Goal: Task Accomplishment & Management: Manage account settings

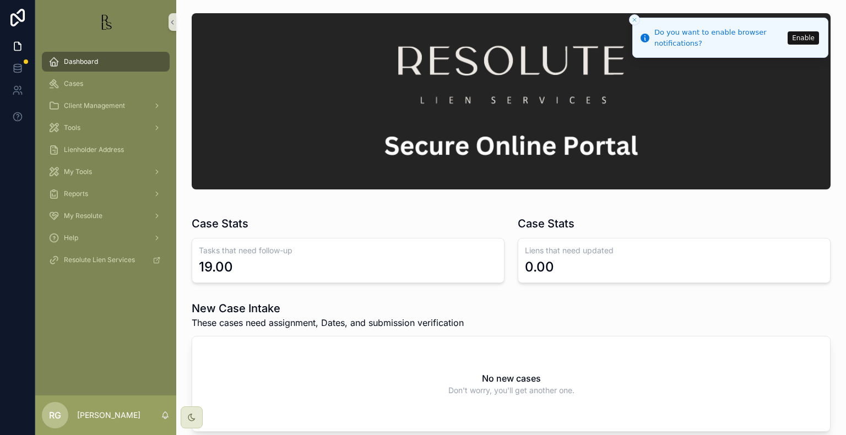
click at [108, 67] on div "Dashboard" at bounding box center [105, 62] width 115 height 18
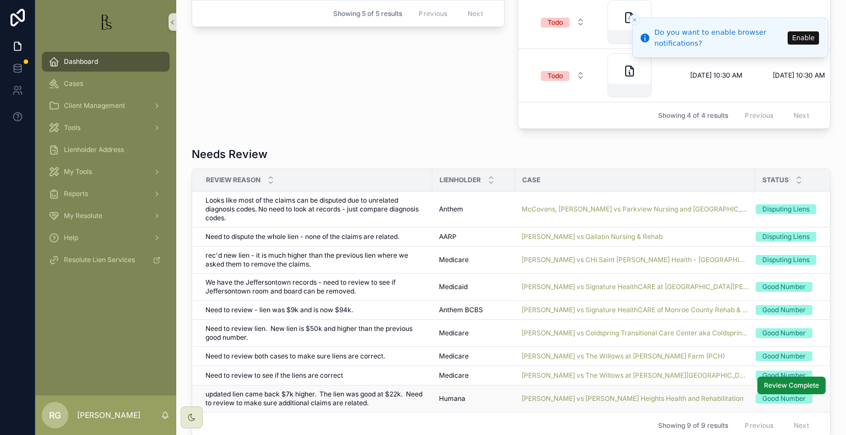
scroll to position [661, 0]
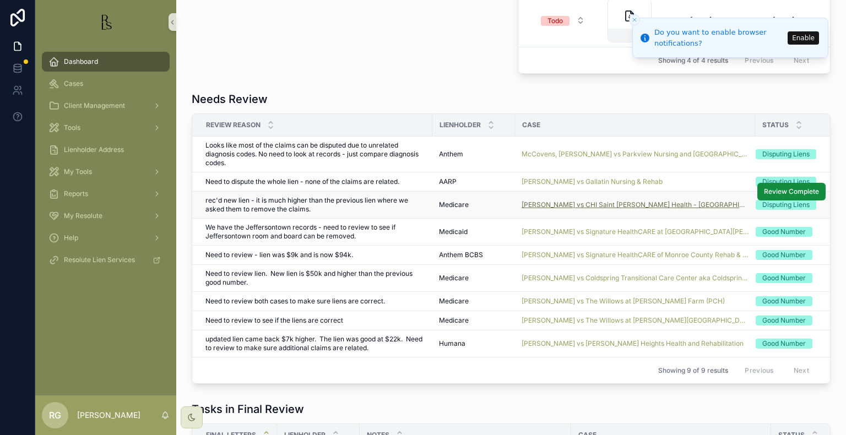
click at [555, 209] on span "[PERSON_NAME] vs CHI Saint [PERSON_NAME] Health - [GEOGRAPHIC_DATA][PERSON_NAME]" at bounding box center [635, 205] width 227 height 9
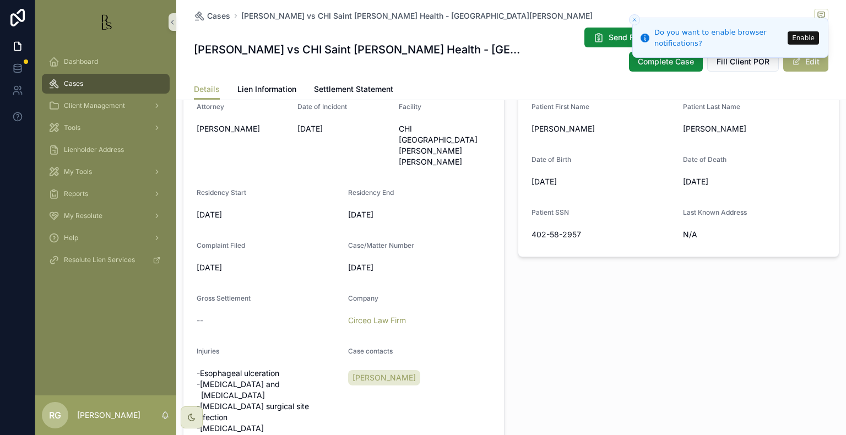
scroll to position [242, 0]
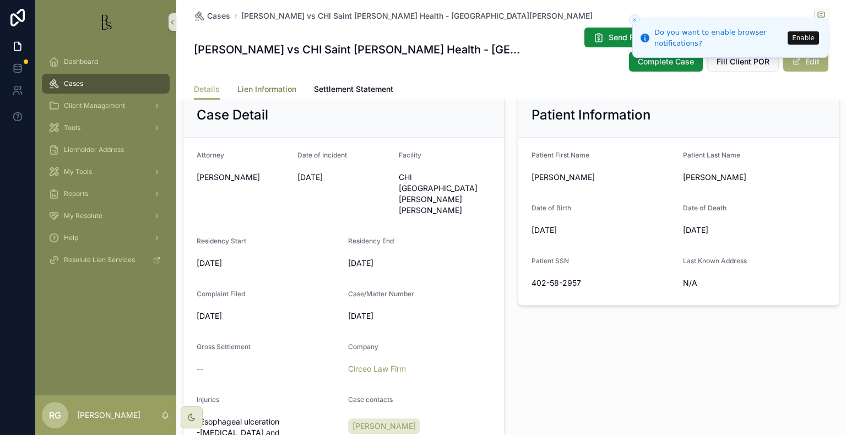
click at [255, 93] on span "Lien Information" at bounding box center [266, 89] width 59 height 11
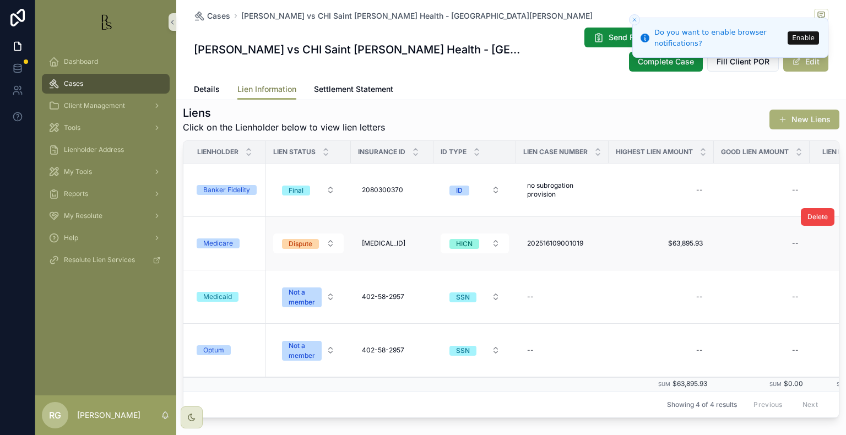
scroll to position [261, 0]
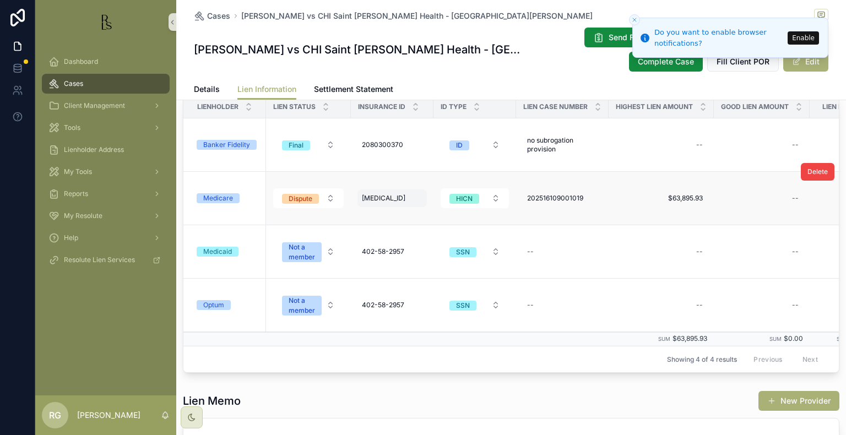
click at [400, 203] on span "[MEDICAL_ID]" at bounding box center [384, 198] width 44 height 9
drag, startPoint x: 432, startPoint y: 228, endPoint x: 361, endPoint y: 226, distance: 70.5
click at [361, 226] on div "**********" at bounding box center [432, 225] width 159 height 41
click at [569, 203] on span "202516109001019" at bounding box center [555, 198] width 56 height 9
drag, startPoint x: 609, startPoint y: 228, endPoint x: 528, endPoint y: 230, distance: 80.5
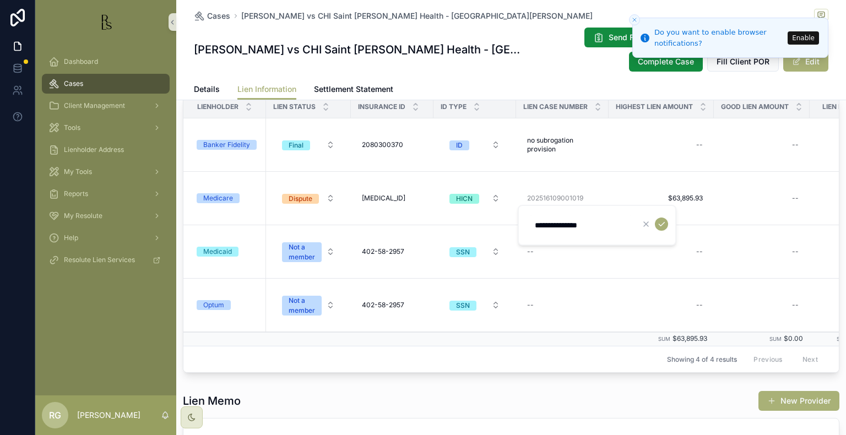
click at [528, 230] on input "**********" at bounding box center [580, 225] width 105 height 15
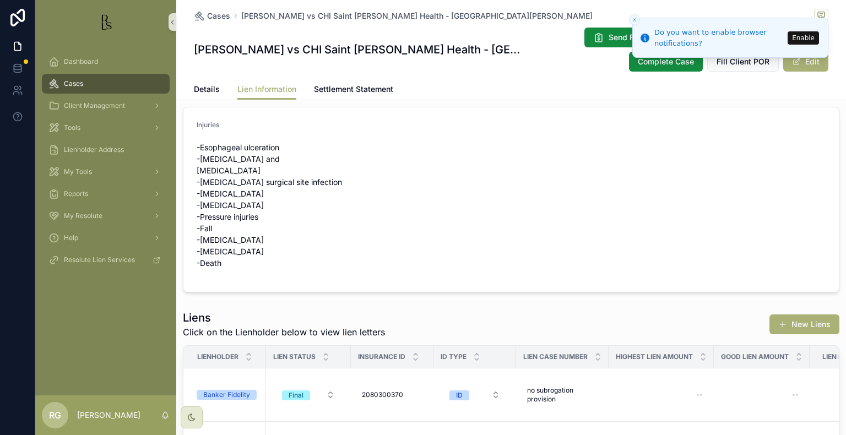
scroll to position [0, 0]
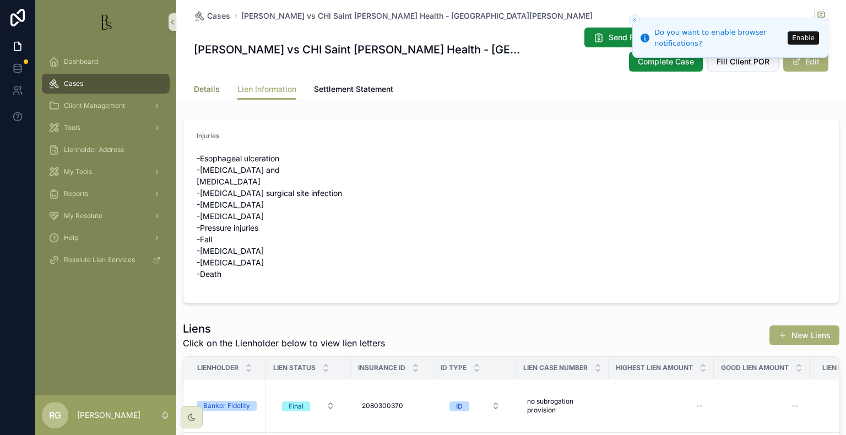
click at [203, 89] on span "Details" at bounding box center [207, 89] width 26 height 11
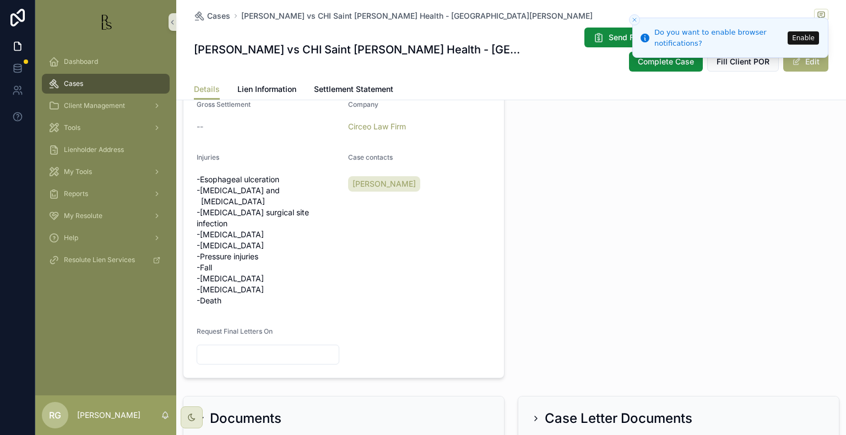
scroll to position [661, 0]
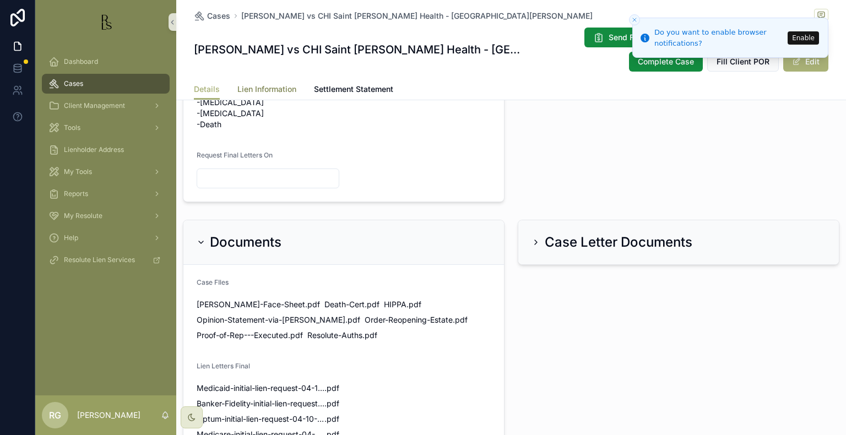
click at [277, 89] on span "Lien Information" at bounding box center [266, 89] width 59 height 11
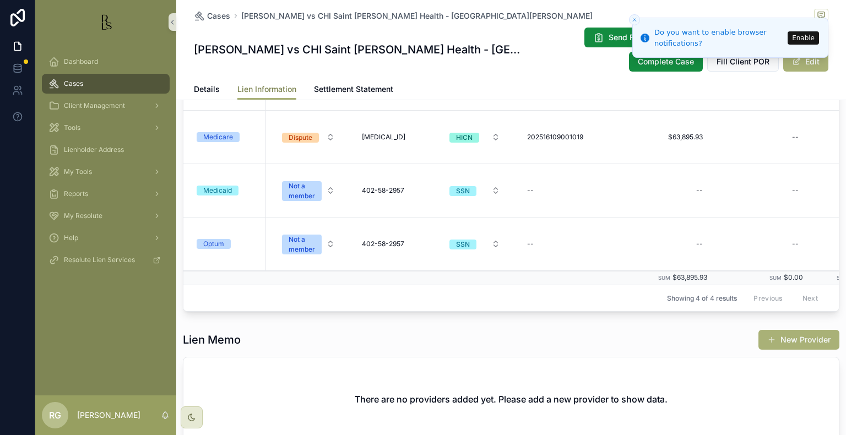
scroll to position [331, 0]
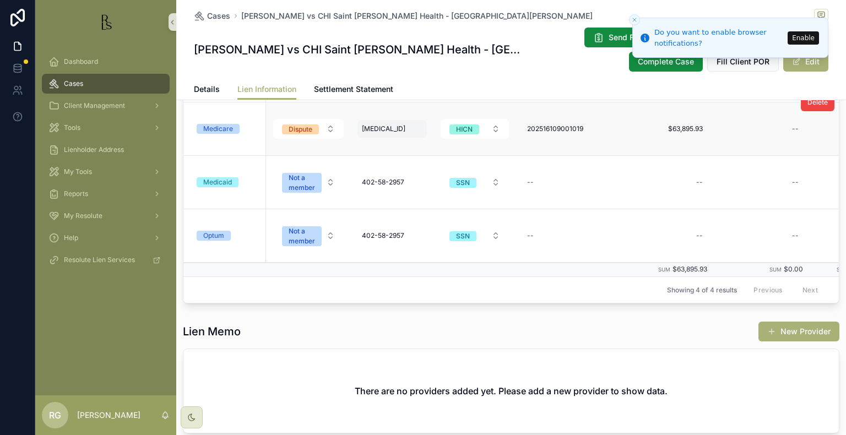
click at [370, 133] on div "[MEDICAL_ID] [MEDICAL_ID]" at bounding box center [392, 129] width 69 height 18
drag, startPoint x: 440, startPoint y: 155, endPoint x: 347, endPoint y: 145, distance: 93.7
click at [347, 145] on div "Dashboard Cases Client Management Tools Lienholder Address My Tools Reports My …" at bounding box center [440, 217] width 811 height 435
drag, startPoint x: 443, startPoint y: 158, endPoint x: 369, endPoint y: 156, distance: 74.4
click at [369, 156] on input "**********" at bounding box center [415, 155] width 105 height 15
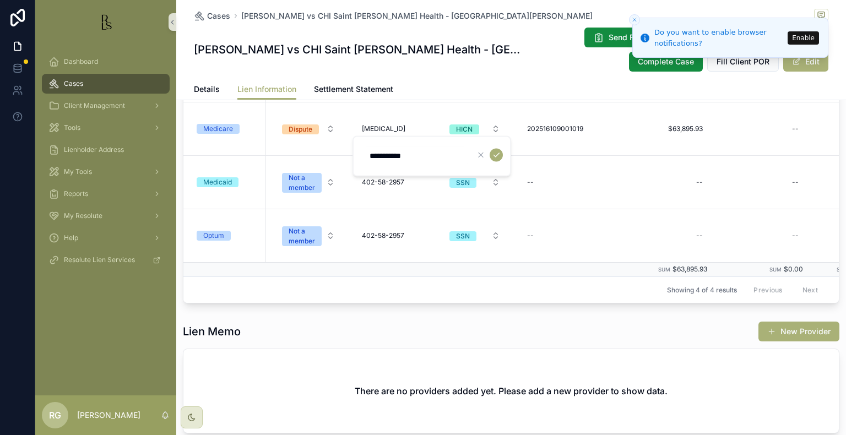
click at [187, 94] on div "Details Lien Information Settlement Statement" at bounding box center [511, 89] width 657 height 21
click at [194, 91] on span "Details" at bounding box center [207, 89] width 26 height 11
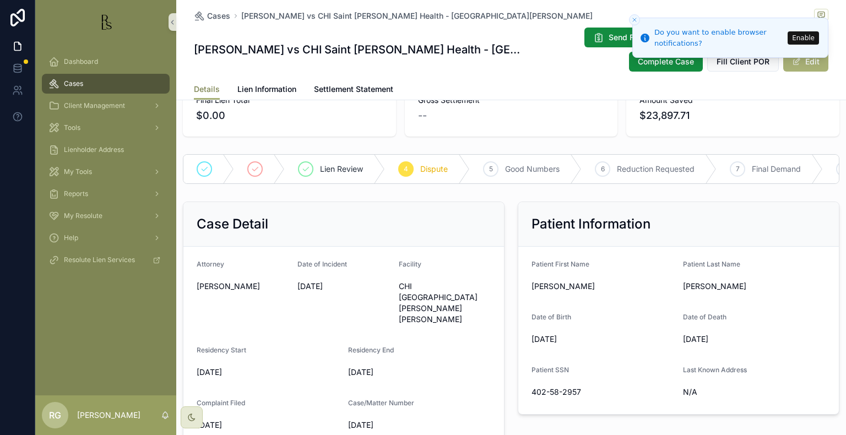
scroll to position [220, 0]
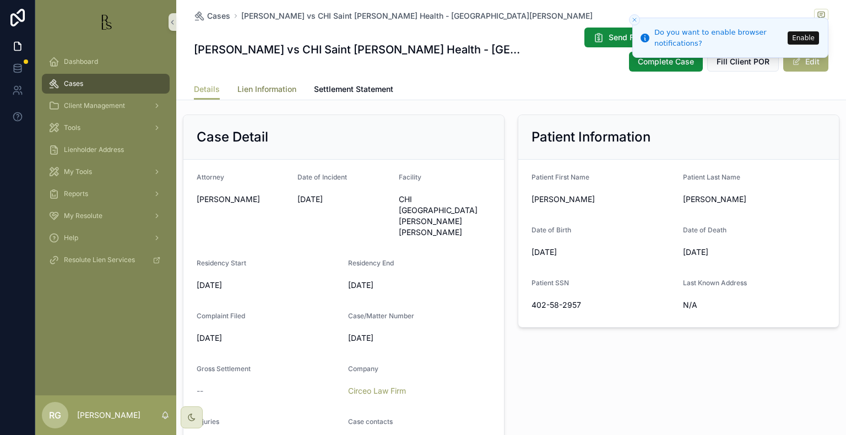
click at [254, 87] on span "Lien Information" at bounding box center [266, 89] width 59 height 11
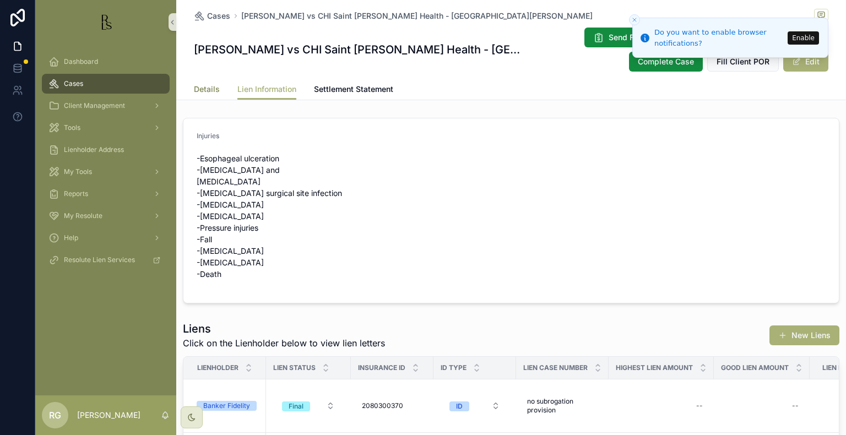
click at [213, 93] on span "Details" at bounding box center [207, 89] width 26 height 11
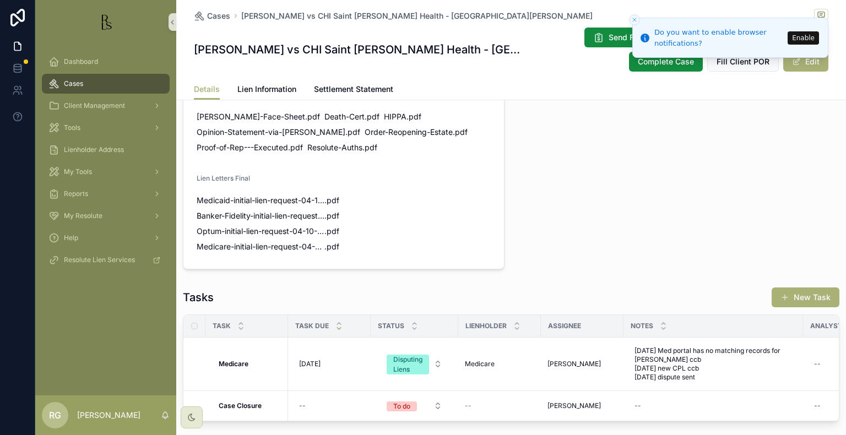
scroll to position [882, 0]
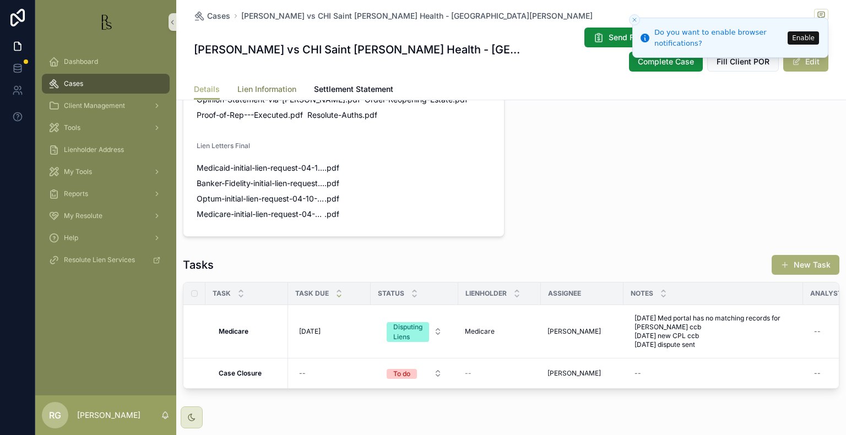
drag, startPoint x: 268, startPoint y: 87, endPoint x: 330, endPoint y: 111, distance: 66.8
click at [268, 87] on span "Lien Information" at bounding box center [266, 89] width 59 height 11
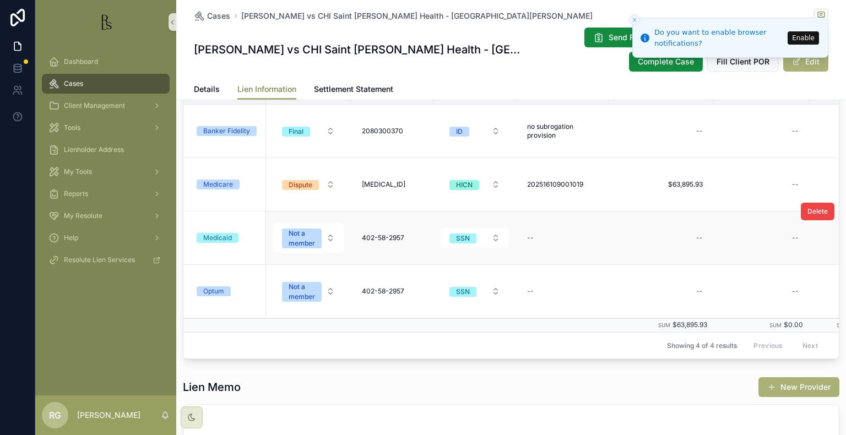
scroll to position [275, 0]
click at [399, 188] on span "[MEDICAL_ID]" at bounding box center [384, 184] width 44 height 9
drag, startPoint x: 439, startPoint y: 210, endPoint x: 365, endPoint y: 213, distance: 73.9
click at [364, 213] on input "**********" at bounding box center [415, 210] width 105 height 15
click at [568, 193] on div "202516109001019 202516109001019" at bounding box center [562, 184] width 79 height 18
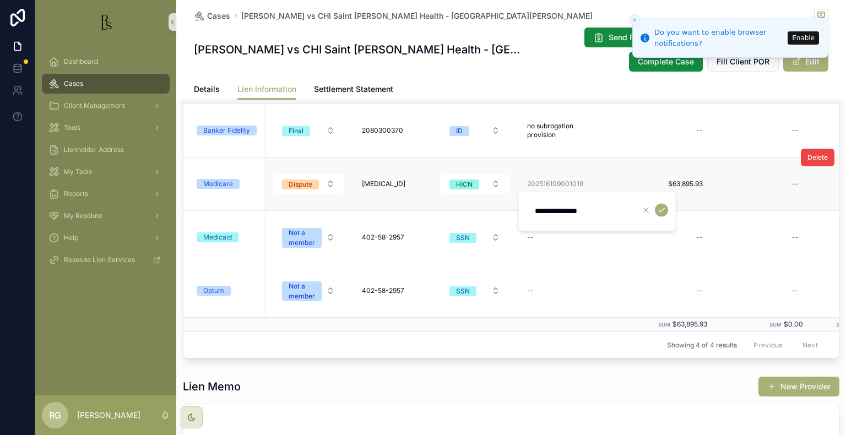
drag, startPoint x: 617, startPoint y: 213, endPoint x: 483, endPoint y: 213, distance: 133.9
click at [483, 213] on div "Dashboard Cases Client Management Tools Lienholder Address My Tools Reports My …" at bounding box center [440, 217] width 811 height 435
drag, startPoint x: 617, startPoint y: 210, endPoint x: 521, endPoint y: 214, distance: 96.0
click at [521, 214] on div "**********" at bounding box center [597, 211] width 159 height 41
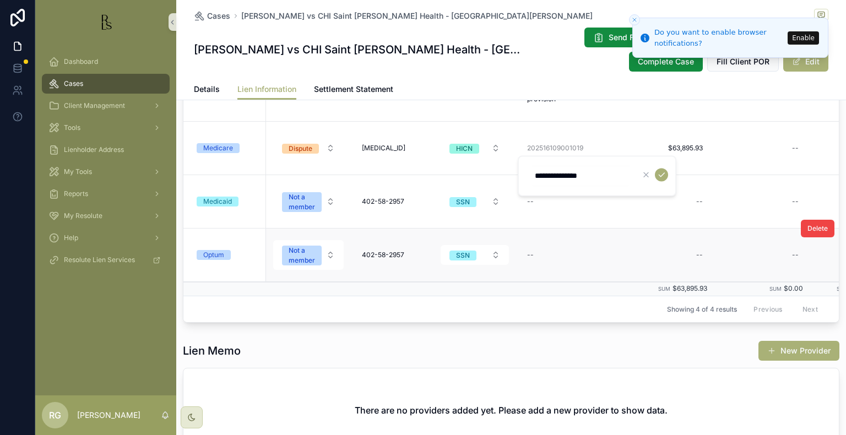
scroll to position [146, 0]
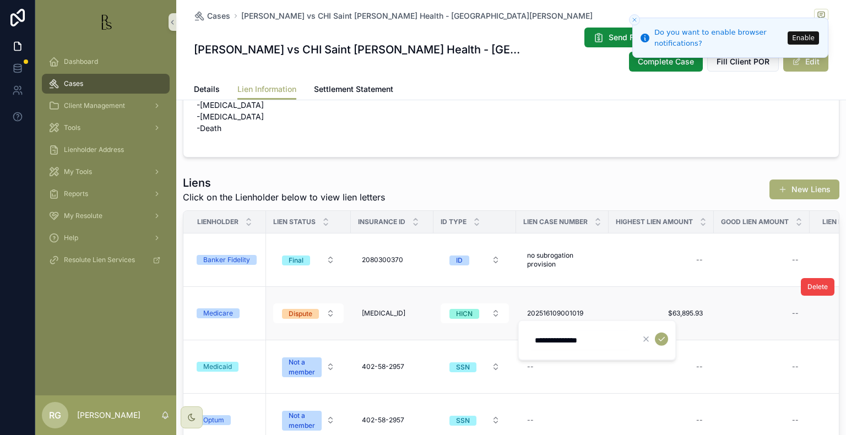
click at [231, 318] on div "Medicare" at bounding box center [218, 314] width 30 height 10
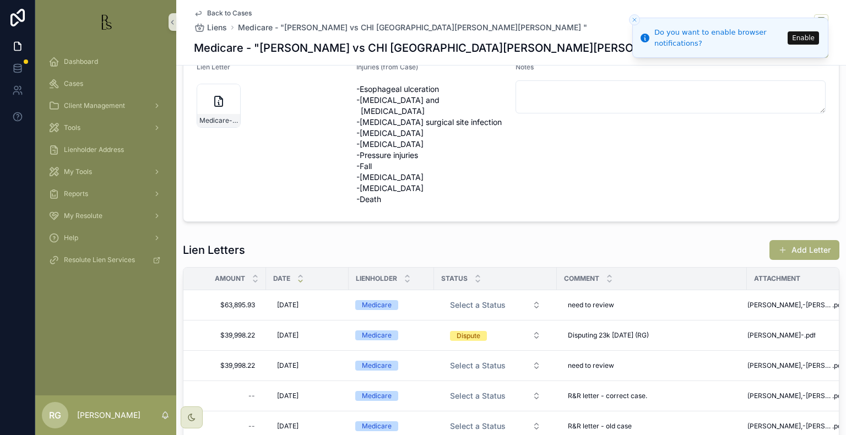
scroll to position [327, 0]
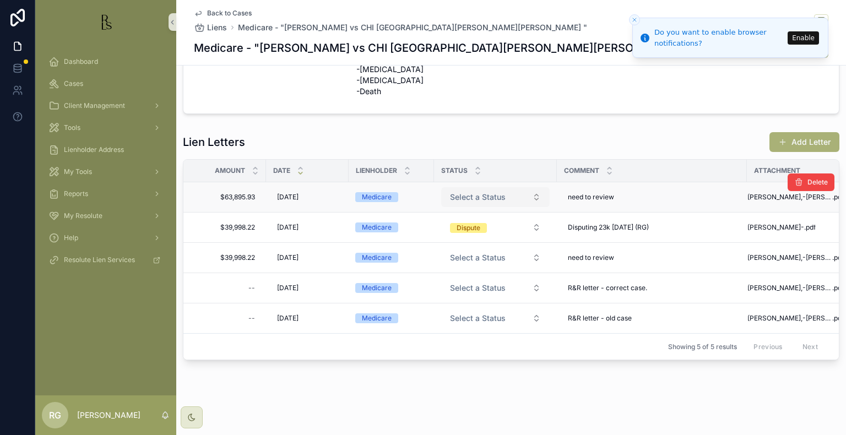
click at [488, 192] on span "Select a Status" at bounding box center [478, 197] width 56 height 11
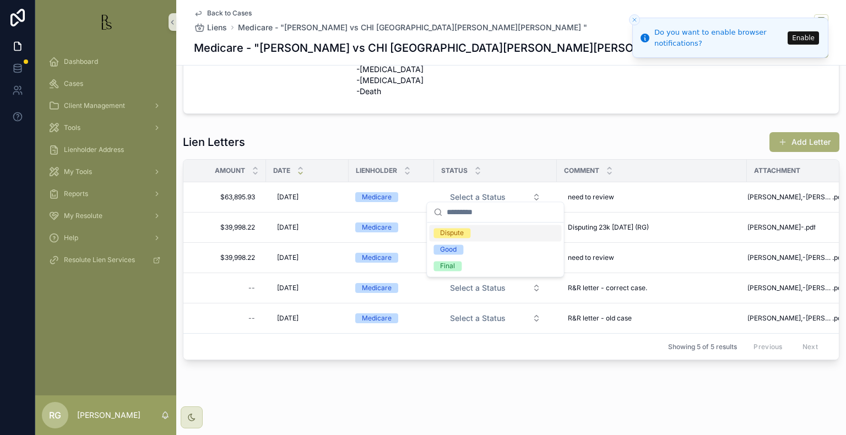
click at [458, 234] on div "Dispute" at bounding box center [452, 233] width 24 height 10
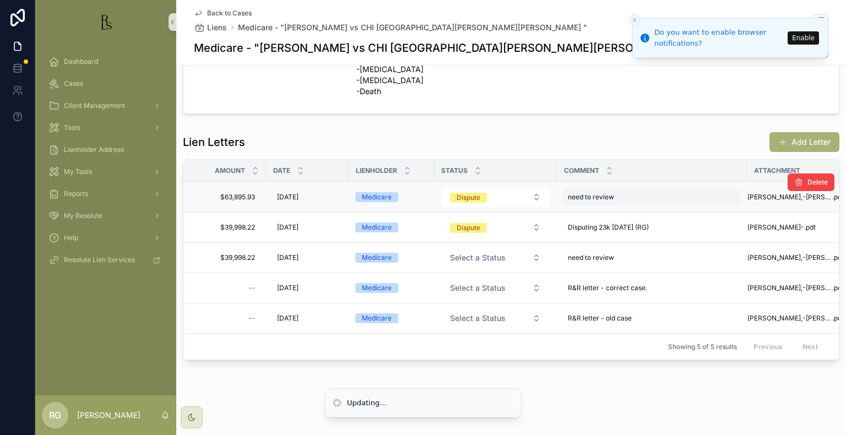
click at [630, 190] on div "need to review need to review" at bounding box center [652, 197] width 177 height 18
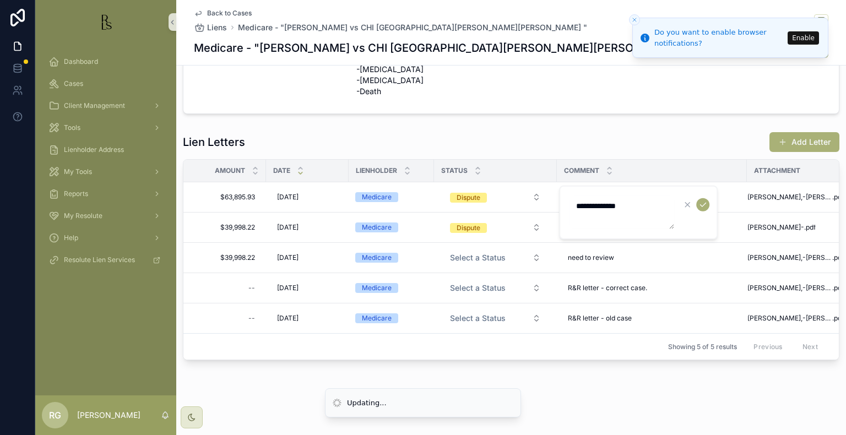
drag, startPoint x: 635, startPoint y: 206, endPoint x: 571, endPoint y: 206, distance: 64.5
click at [571, 206] on textarea "**********" at bounding box center [622, 212] width 105 height 33
type textarea "*******"
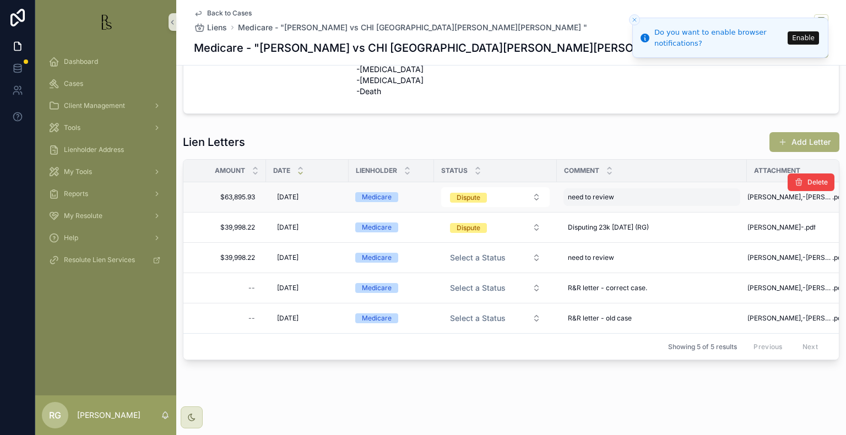
click at [642, 198] on div "need to review need to review" at bounding box center [652, 197] width 177 height 18
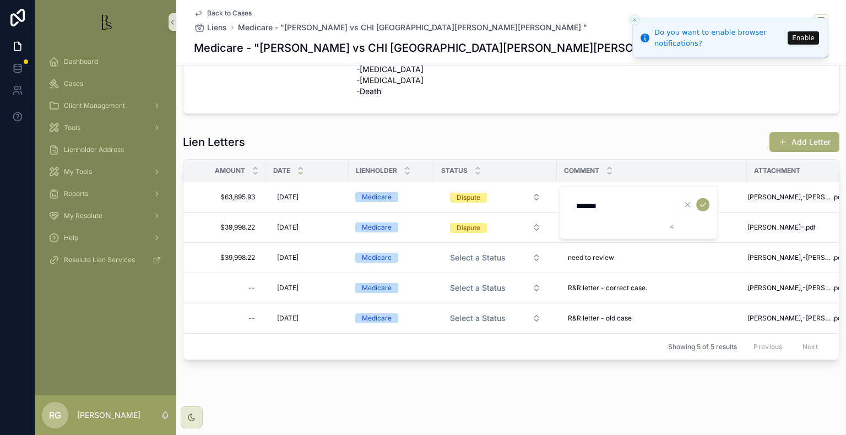
drag, startPoint x: 604, startPoint y: 204, endPoint x: 597, endPoint y: 205, distance: 6.7
click at [595, 205] on textarea "*******" at bounding box center [622, 212] width 105 height 33
click at [601, 205] on textarea "*******" at bounding box center [622, 212] width 105 height 33
drag, startPoint x: 624, startPoint y: 204, endPoint x: 571, endPoint y: 204, distance: 53.4
click at [571, 204] on textarea "*******" at bounding box center [622, 212] width 105 height 33
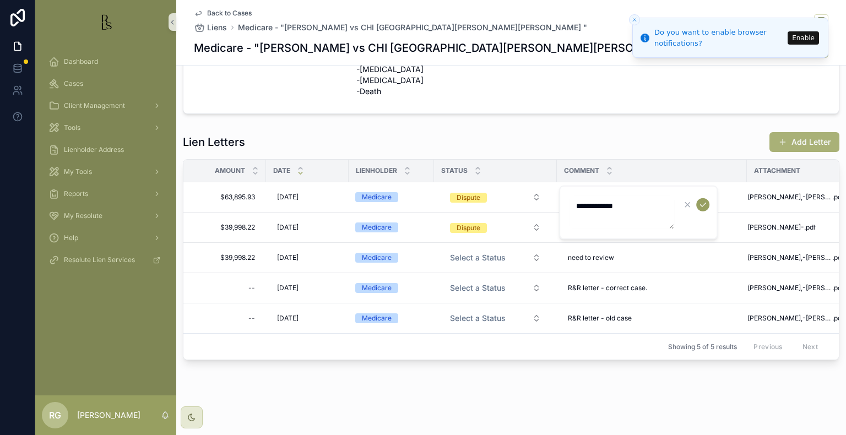
type textarea "**********"
click at [703, 204] on icon "scrollable content" at bounding box center [703, 205] width 9 height 9
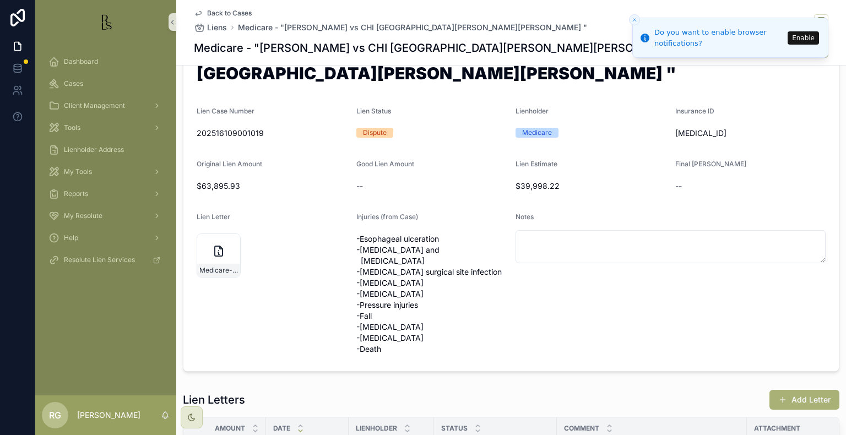
click at [241, 10] on span "Back to Cases" at bounding box center [229, 13] width 45 height 9
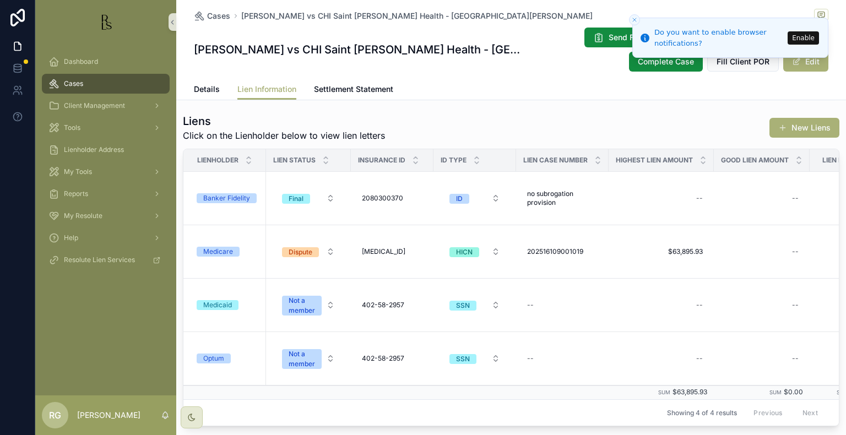
scroll to position [217, 0]
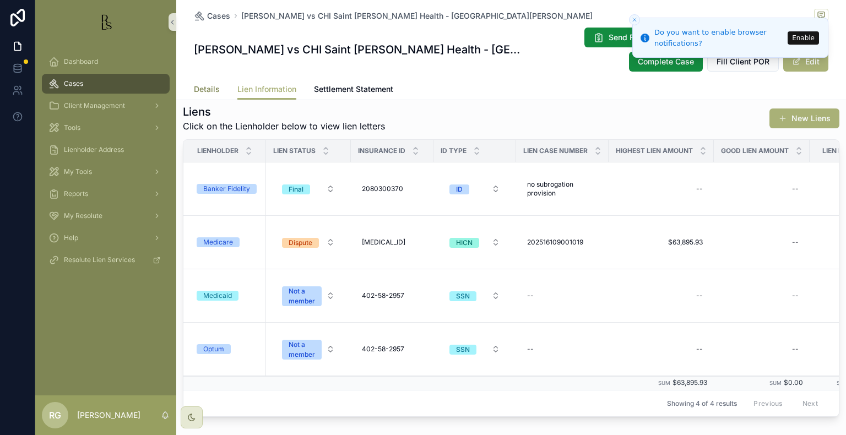
click at [205, 79] on link "Details" at bounding box center [207, 90] width 26 height 22
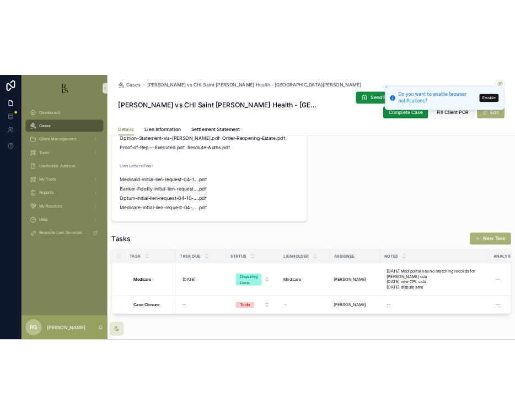
scroll to position [904, 0]
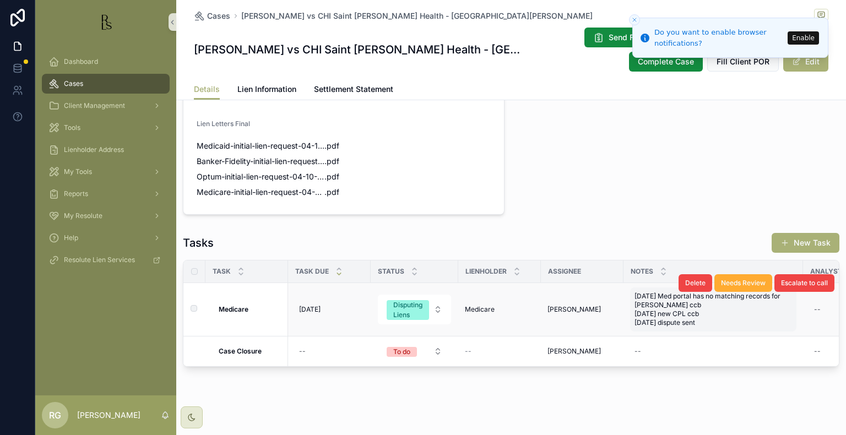
click at [721, 306] on span "[DATE] Med portal has no matching records for [PERSON_NAME] ccb [DATE] new CPL …" at bounding box center [714, 309] width 158 height 35
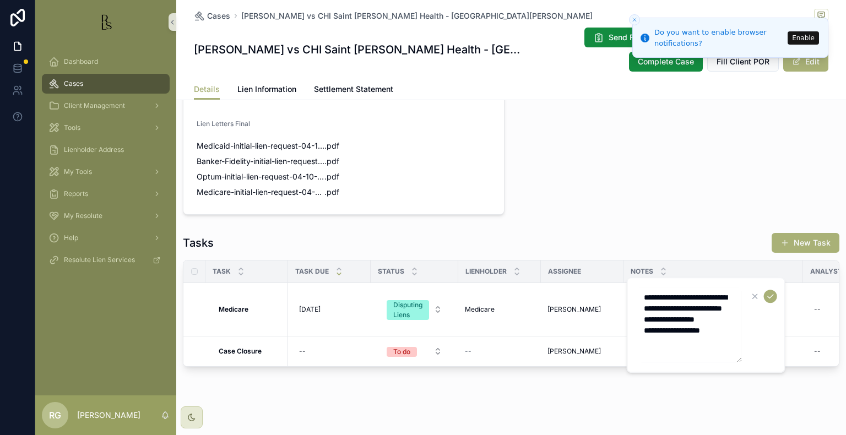
click at [736, 341] on textarea "**********" at bounding box center [689, 325] width 105 height 75
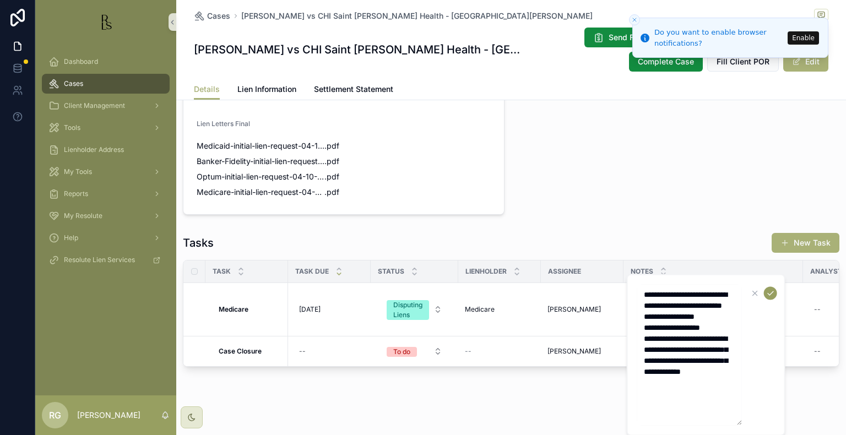
type textarea "**********"
click at [766, 292] on icon "scrollable content" at bounding box center [770, 293] width 9 height 9
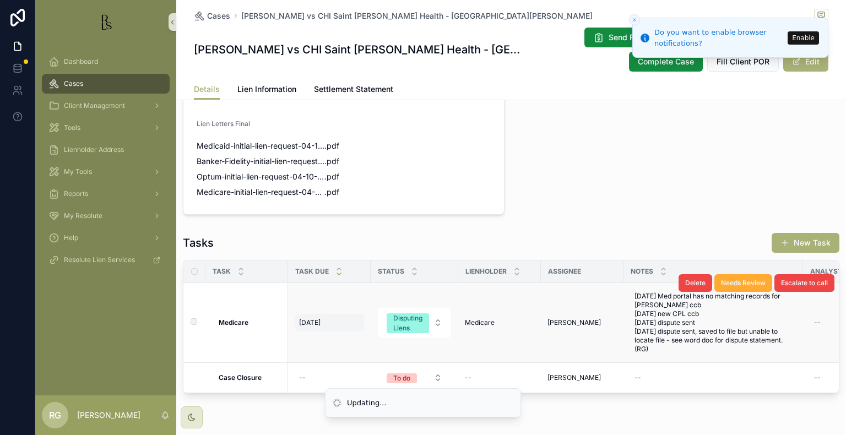
click at [304, 318] on span "[DATE]" at bounding box center [309, 322] width 21 height 9
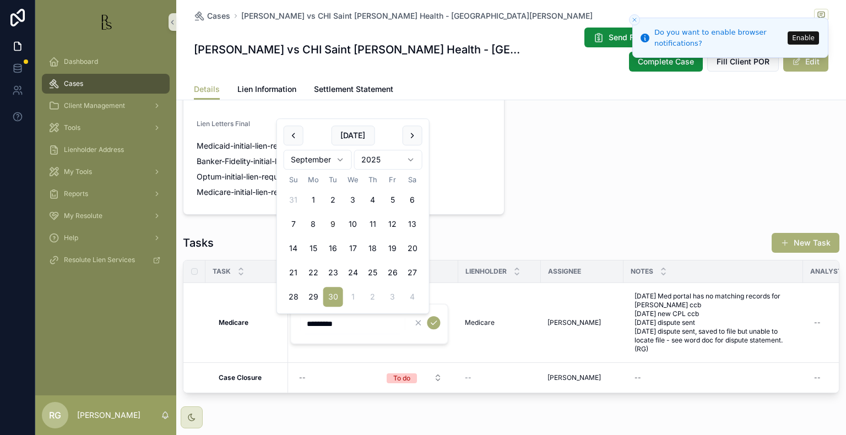
click at [344, 156] on html "Do you want to enable browser notifications? Enable Dashboard Cases Client Mana…" at bounding box center [423, 217] width 846 height 435
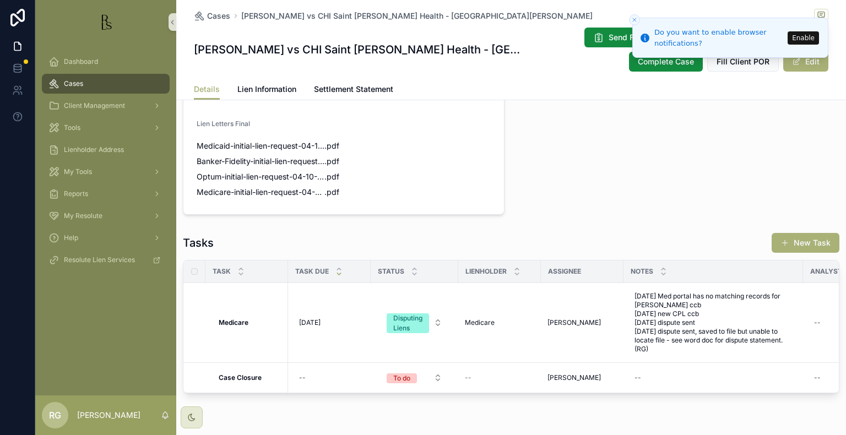
click at [334, 233] on div "Tasks New Task" at bounding box center [511, 243] width 657 height 21
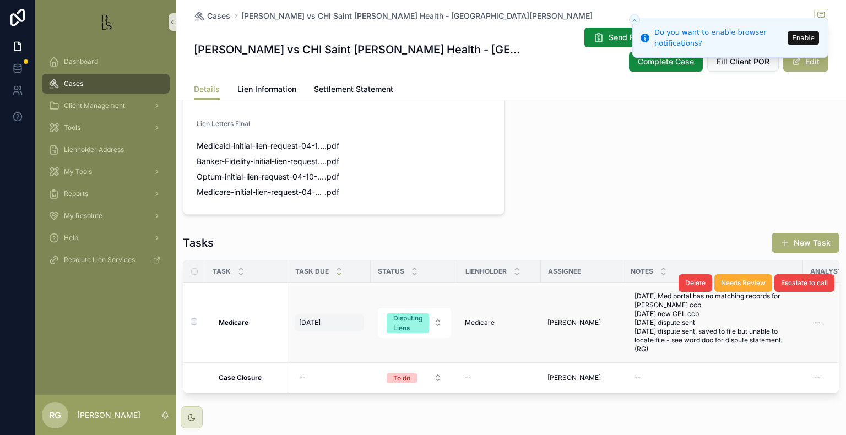
click at [326, 314] on div "[DATE] [DATE]" at bounding box center [329, 323] width 69 height 18
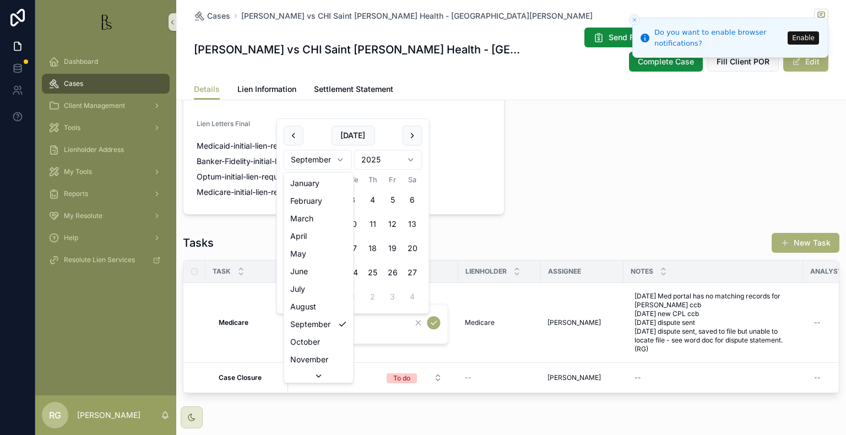
click at [341, 158] on html "Do you want to enable browser notifications? Enable Dashboard Cases Client Mana…" at bounding box center [423, 217] width 846 height 435
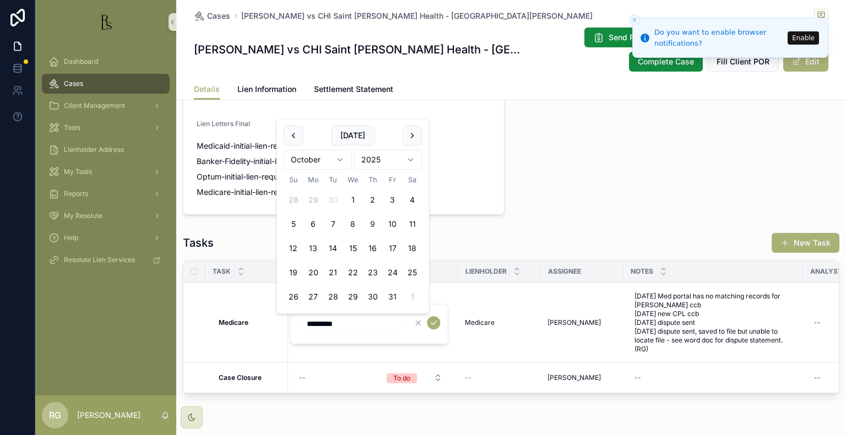
click at [372, 225] on button "9" at bounding box center [373, 224] width 20 height 20
type input "*********"
click at [431, 323] on icon "scrollable content" at bounding box center [434, 323] width 6 height 4
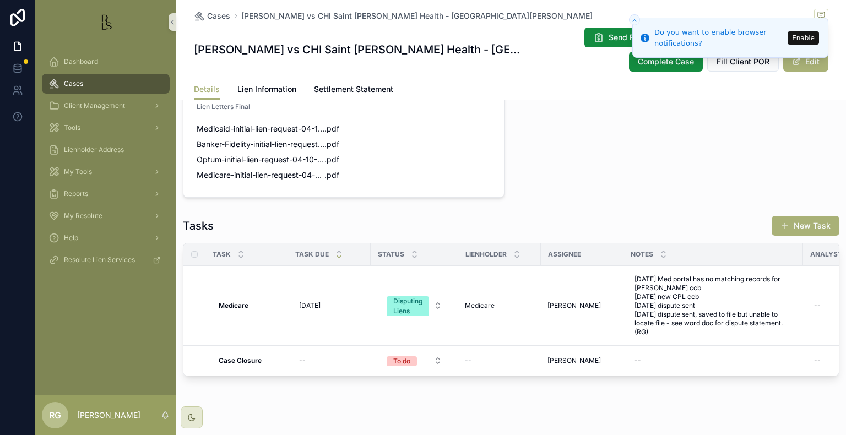
scroll to position [930, 0]
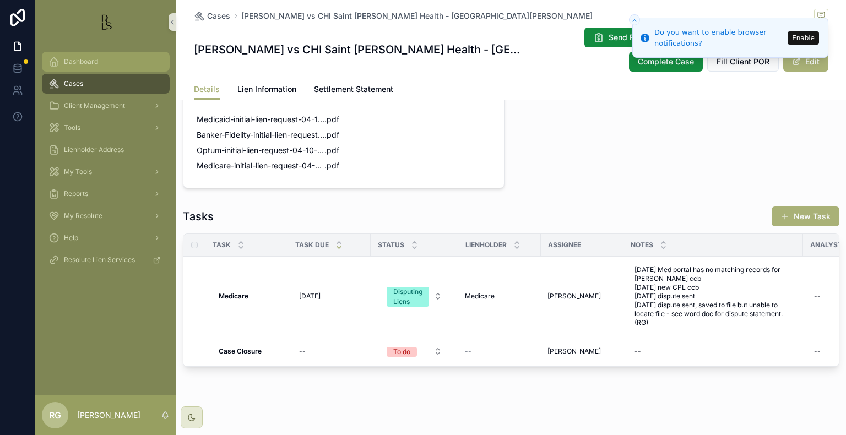
click at [85, 55] on div "Dashboard" at bounding box center [105, 62] width 115 height 18
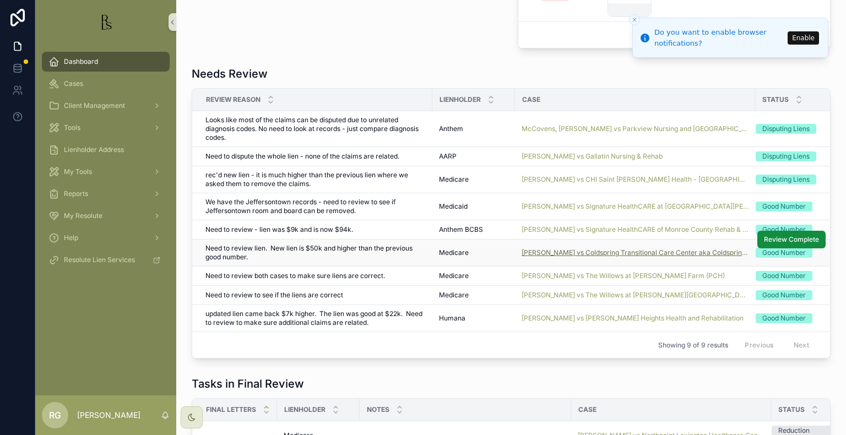
scroll to position [655, 0]
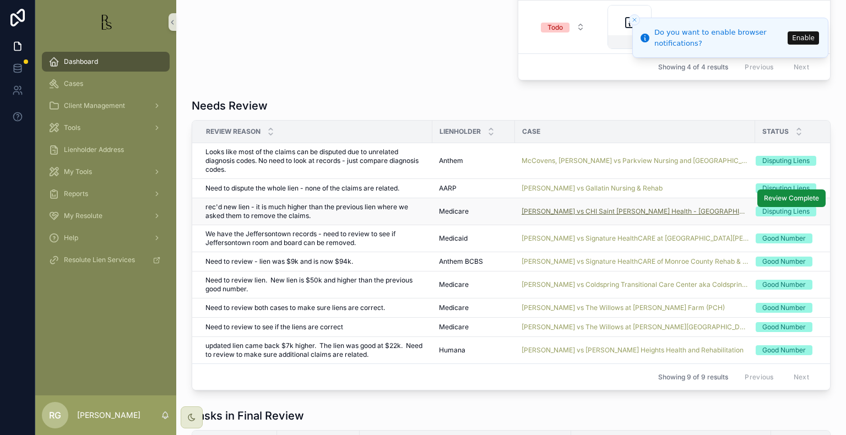
click at [582, 216] on span "[PERSON_NAME] vs CHI Saint [PERSON_NAME] Health - [GEOGRAPHIC_DATA][PERSON_NAME]" at bounding box center [635, 211] width 227 height 9
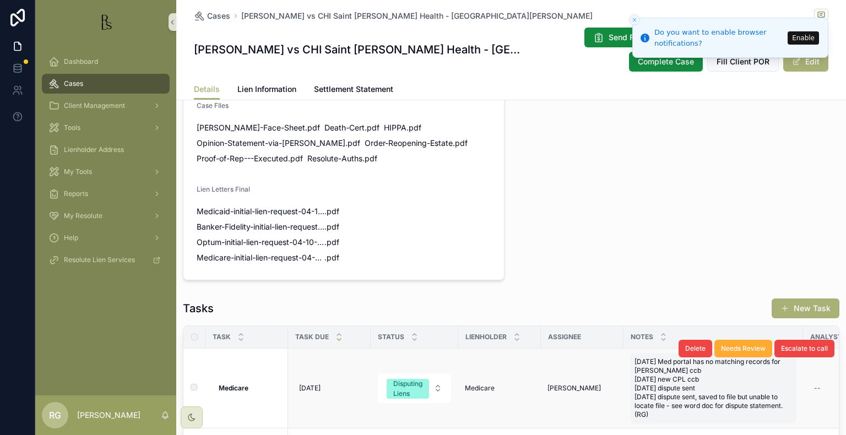
scroll to position [930, 0]
